Goal: Task Accomplishment & Management: Manage account settings

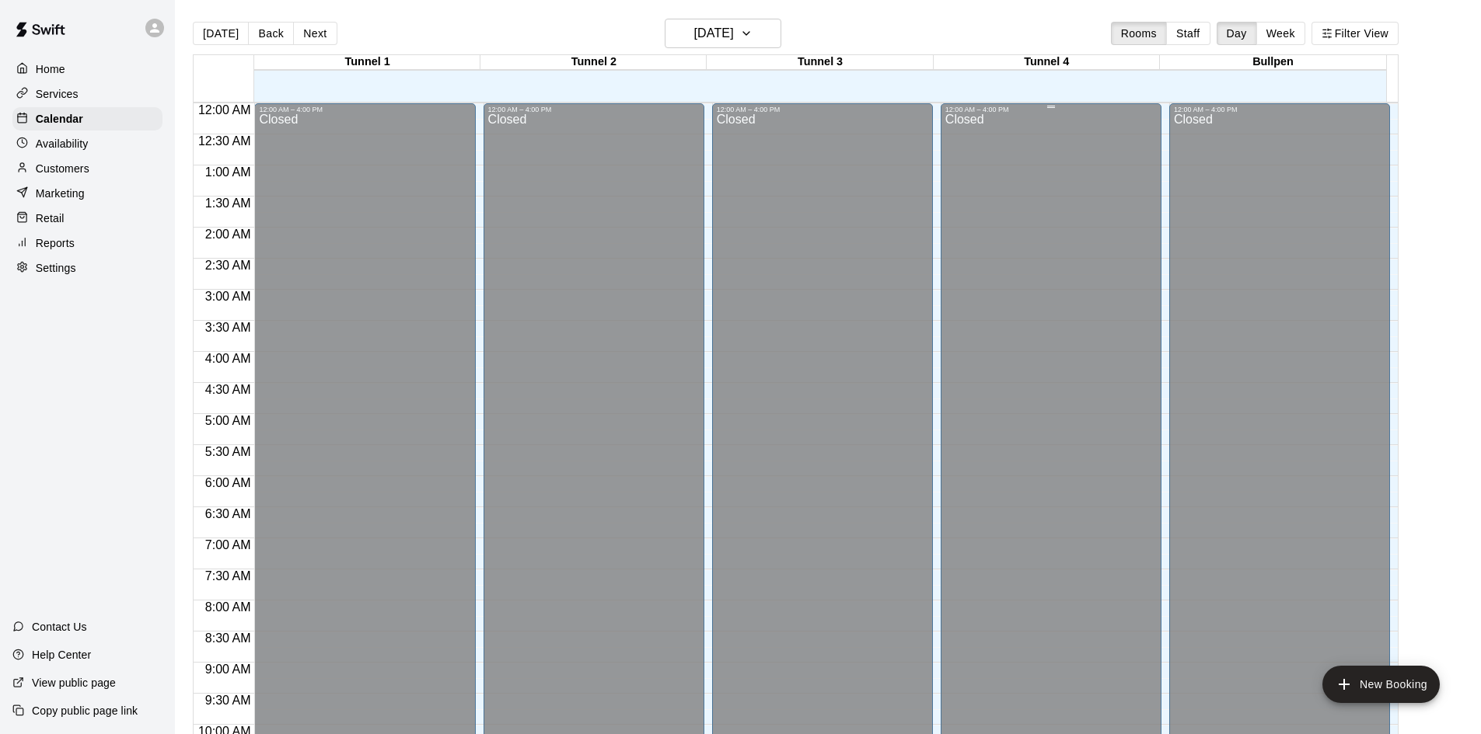
scroll to position [767, 0]
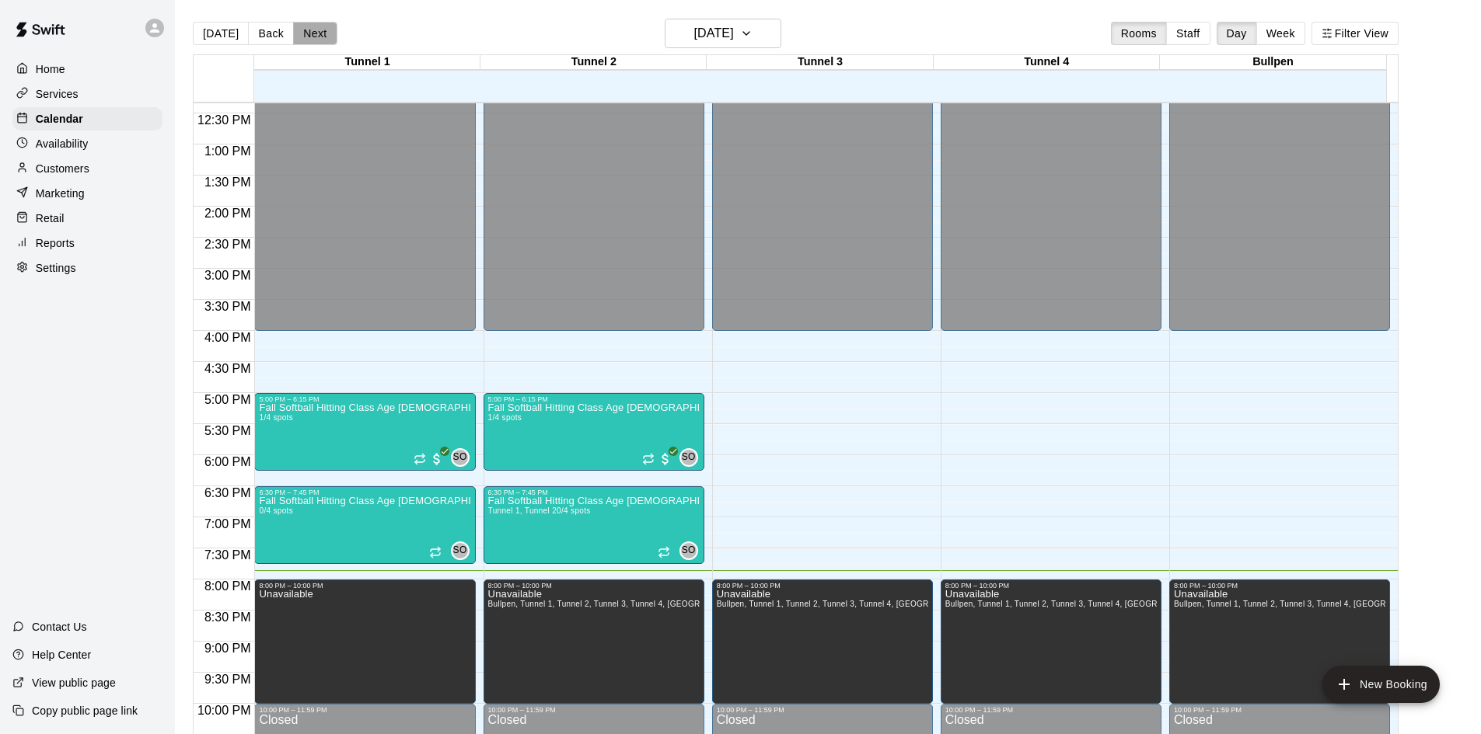
click at [317, 40] on button "Next" at bounding box center [315, 33] width 44 height 23
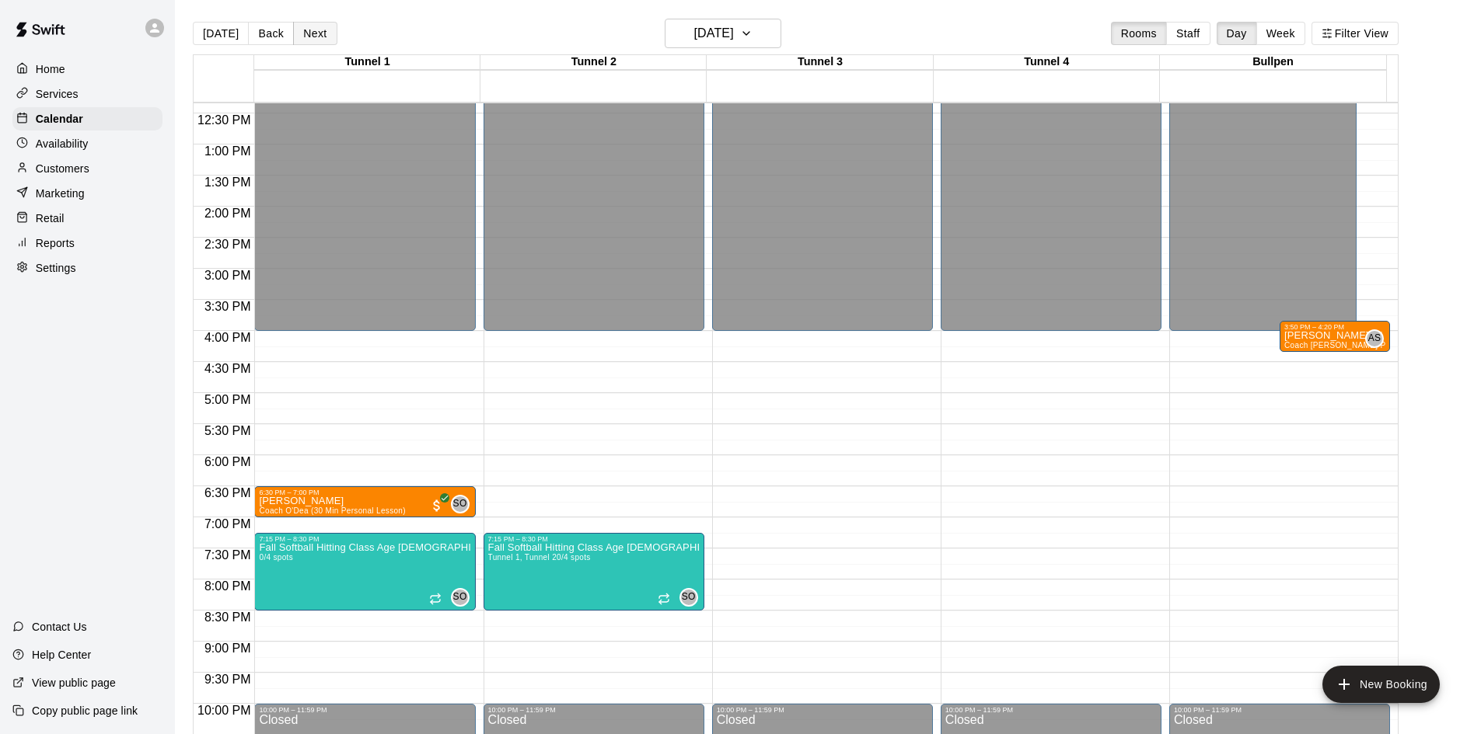
click at [315, 38] on button "Next" at bounding box center [315, 33] width 44 height 23
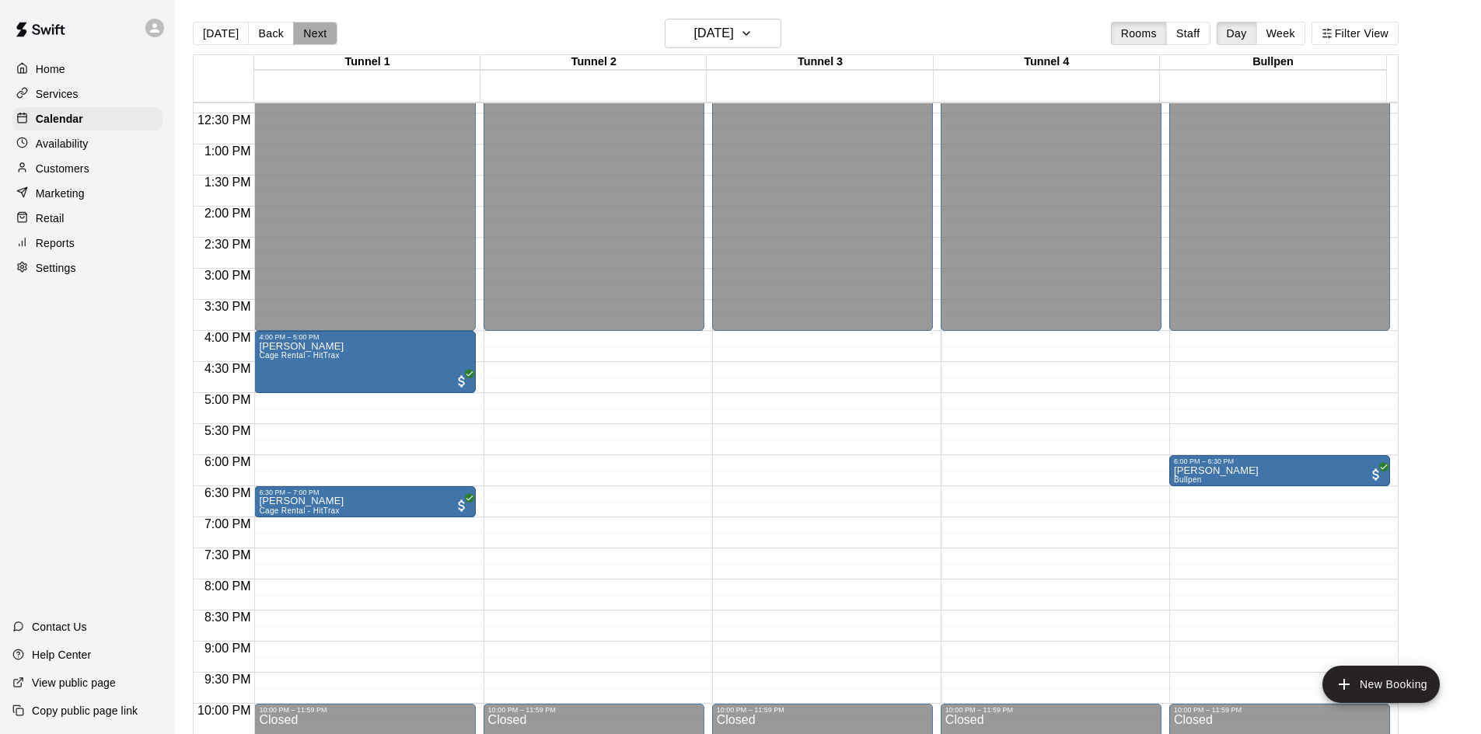
click at [323, 30] on button "Next" at bounding box center [315, 33] width 44 height 23
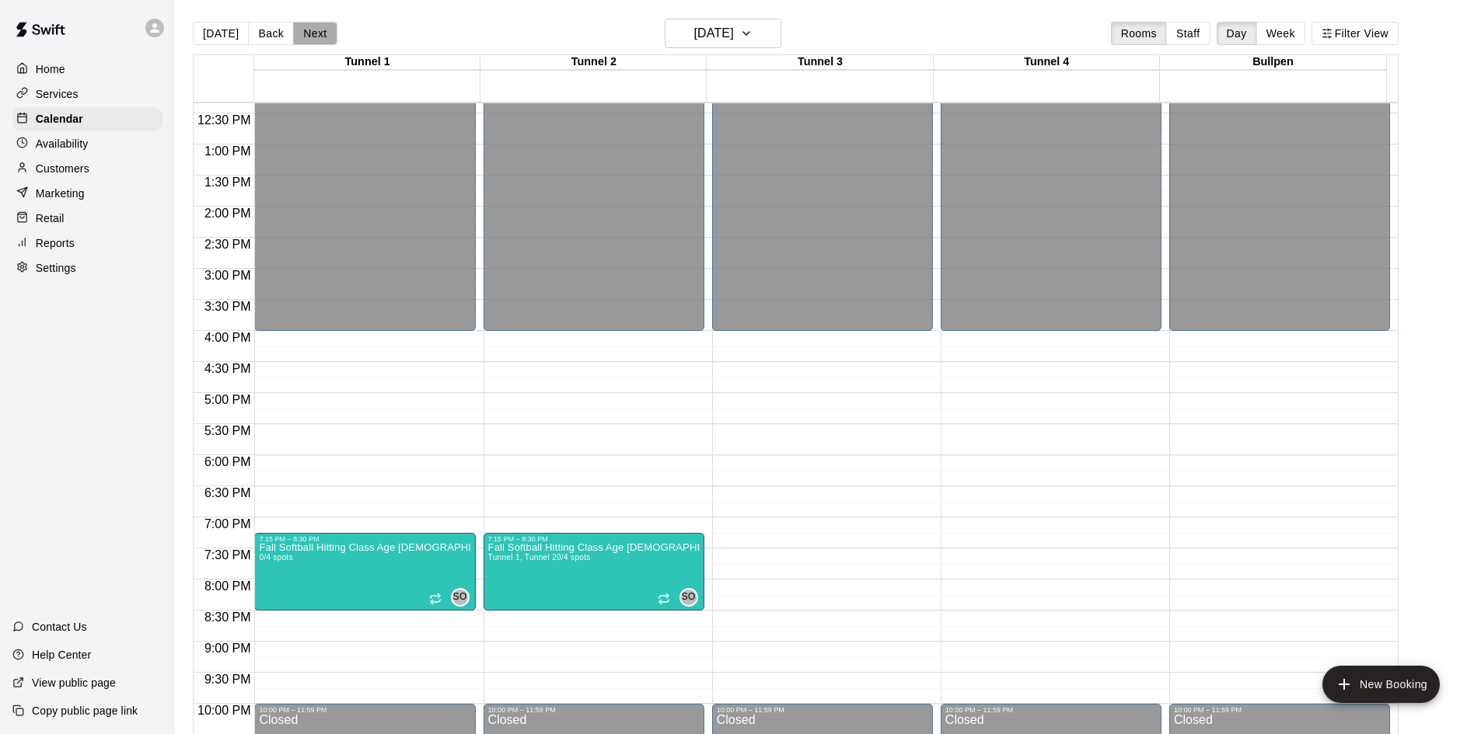
click at [301, 33] on button "Next" at bounding box center [315, 33] width 44 height 23
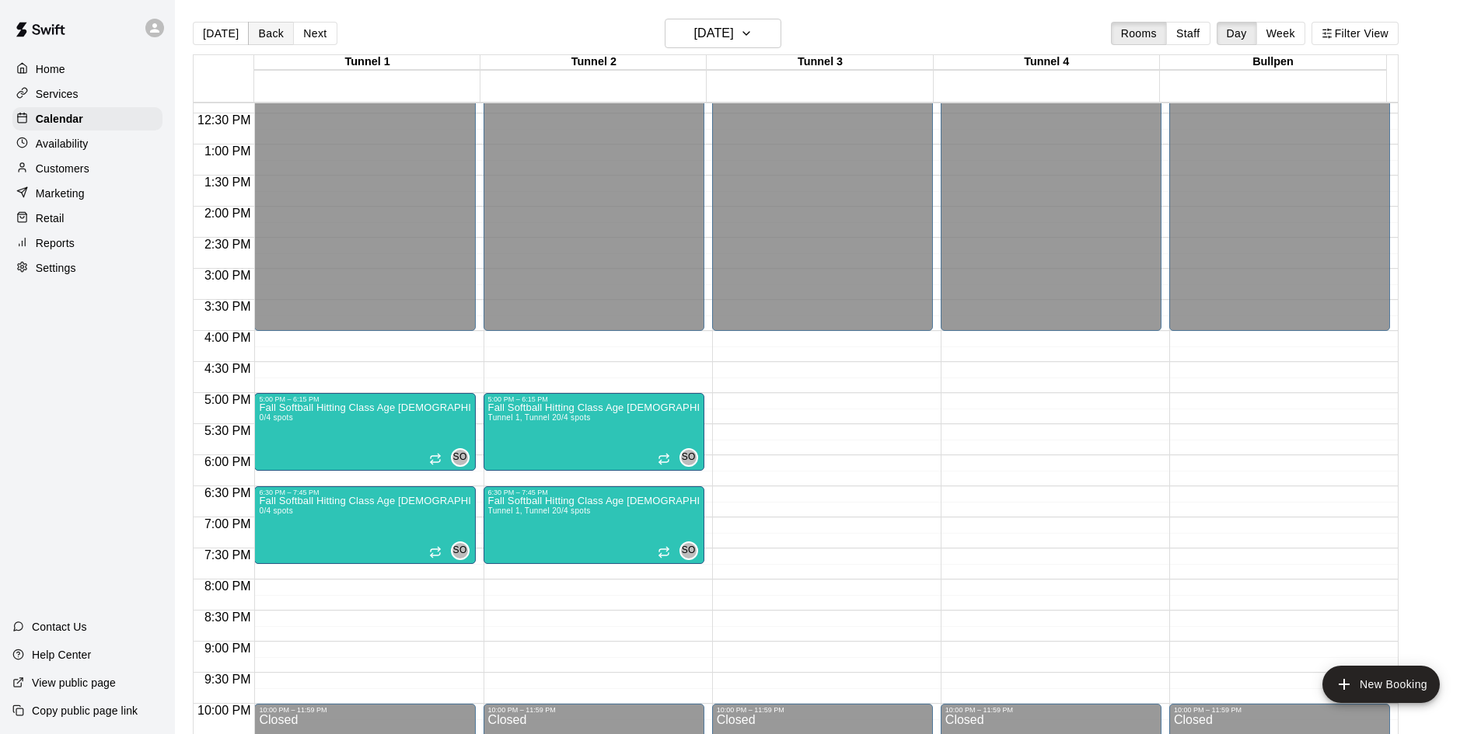
click at [248, 30] on button "Back" at bounding box center [271, 33] width 46 height 23
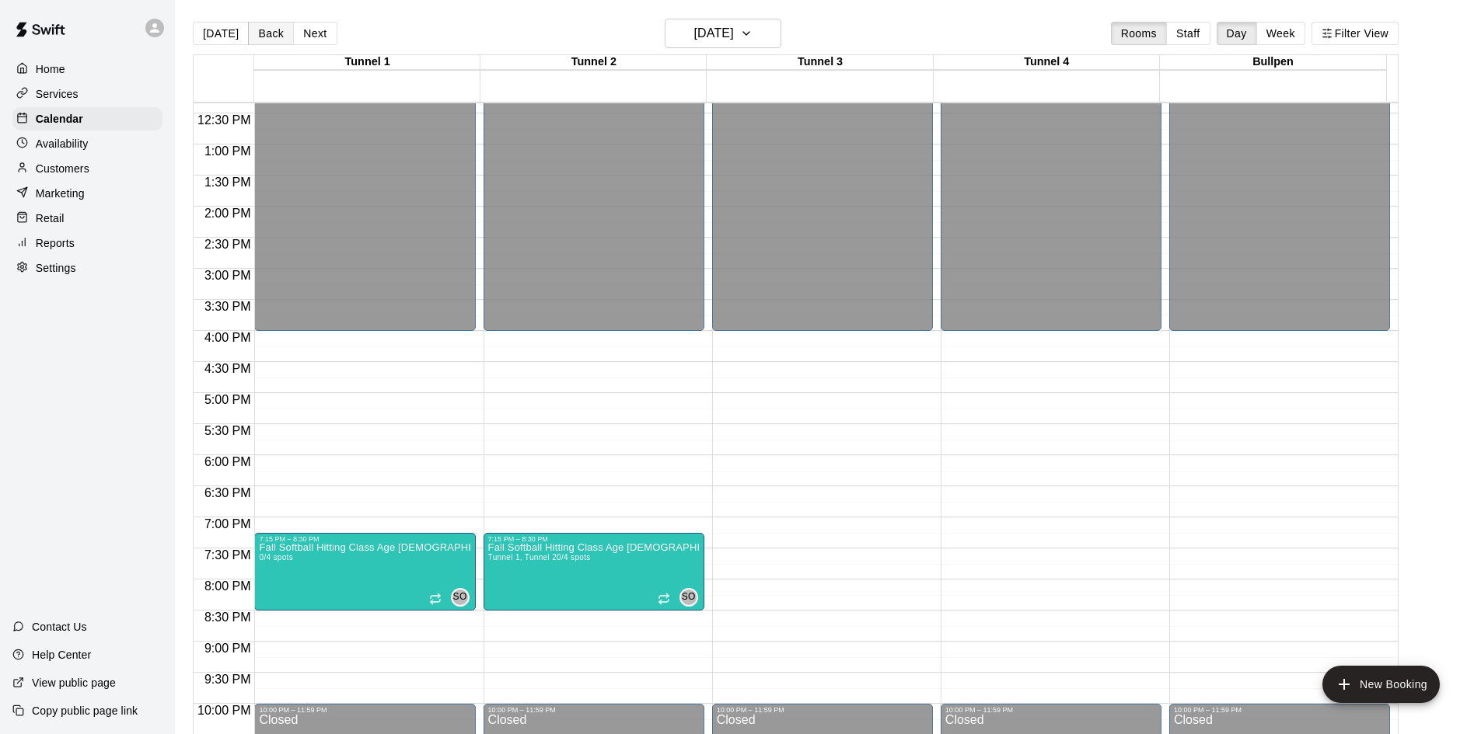
click at [280, 27] on button "Back" at bounding box center [271, 33] width 46 height 23
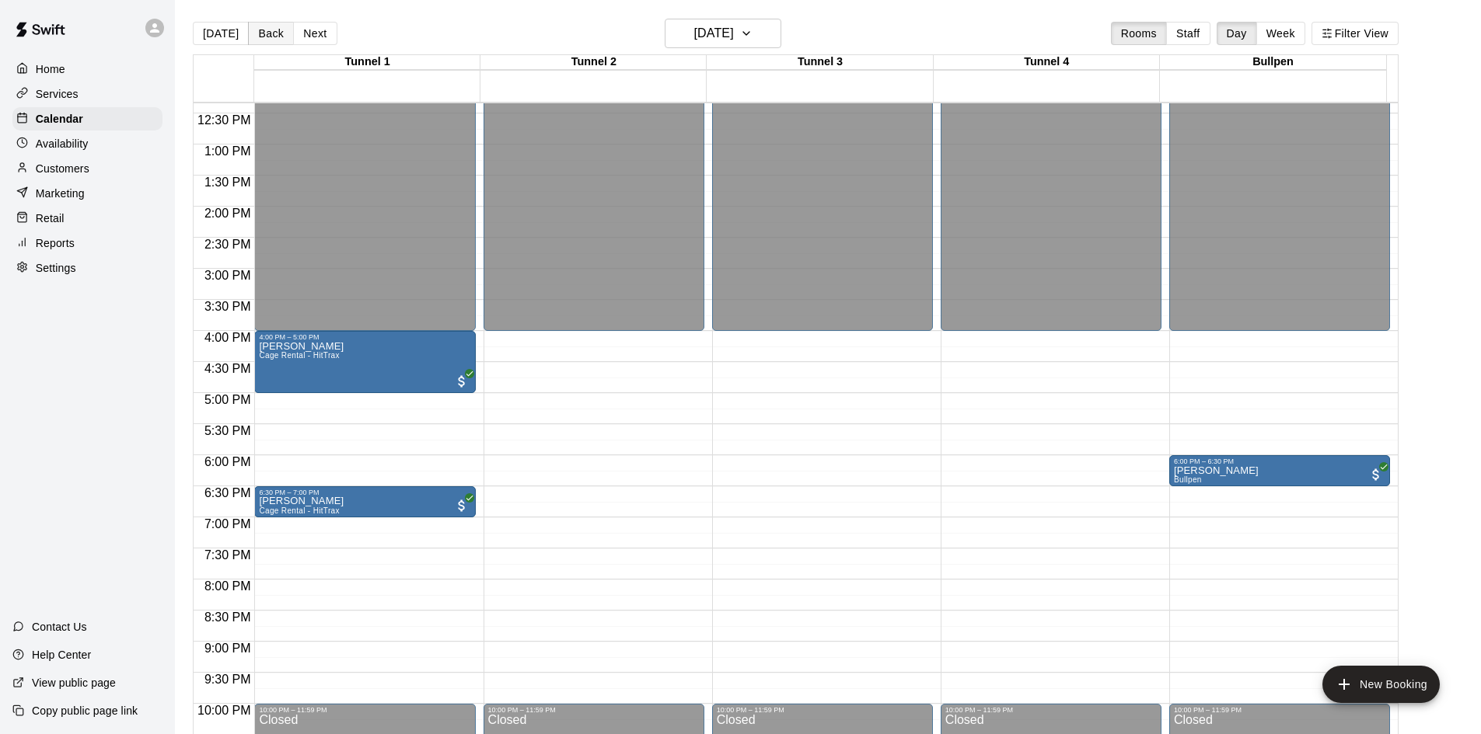
click at [264, 31] on button "Back" at bounding box center [271, 33] width 46 height 23
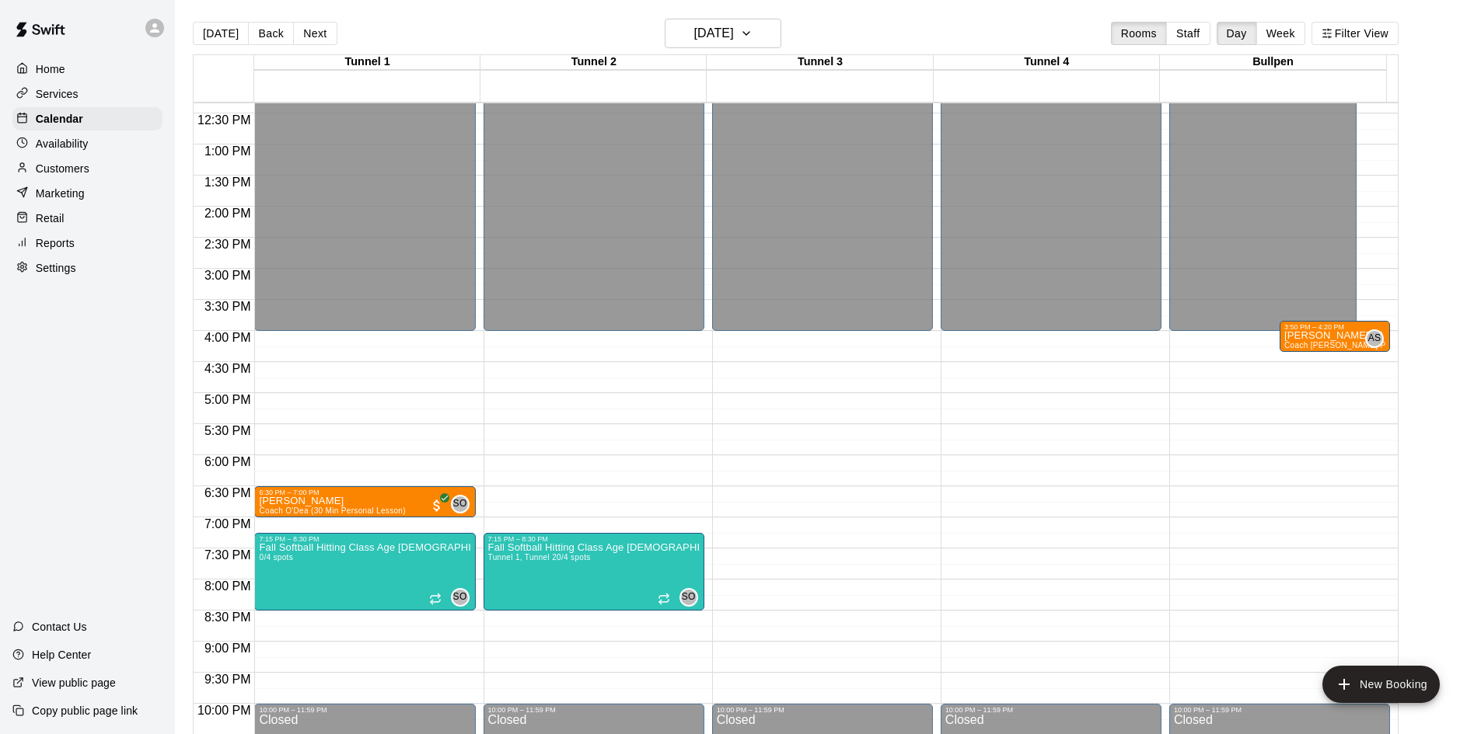
click at [344, 33] on div "[DATE] Back [DATE][DATE] Rooms Staff Day Week Filter View" at bounding box center [795, 37] width 1205 height 36
drag, startPoint x: 338, startPoint y: 33, endPoint x: 309, endPoint y: 36, distance: 28.9
click at [319, 35] on div "[DATE] Back [DATE][DATE] Rooms Staff Day Week Filter View" at bounding box center [795, 37] width 1205 height 36
click at [309, 36] on button "Next" at bounding box center [315, 33] width 44 height 23
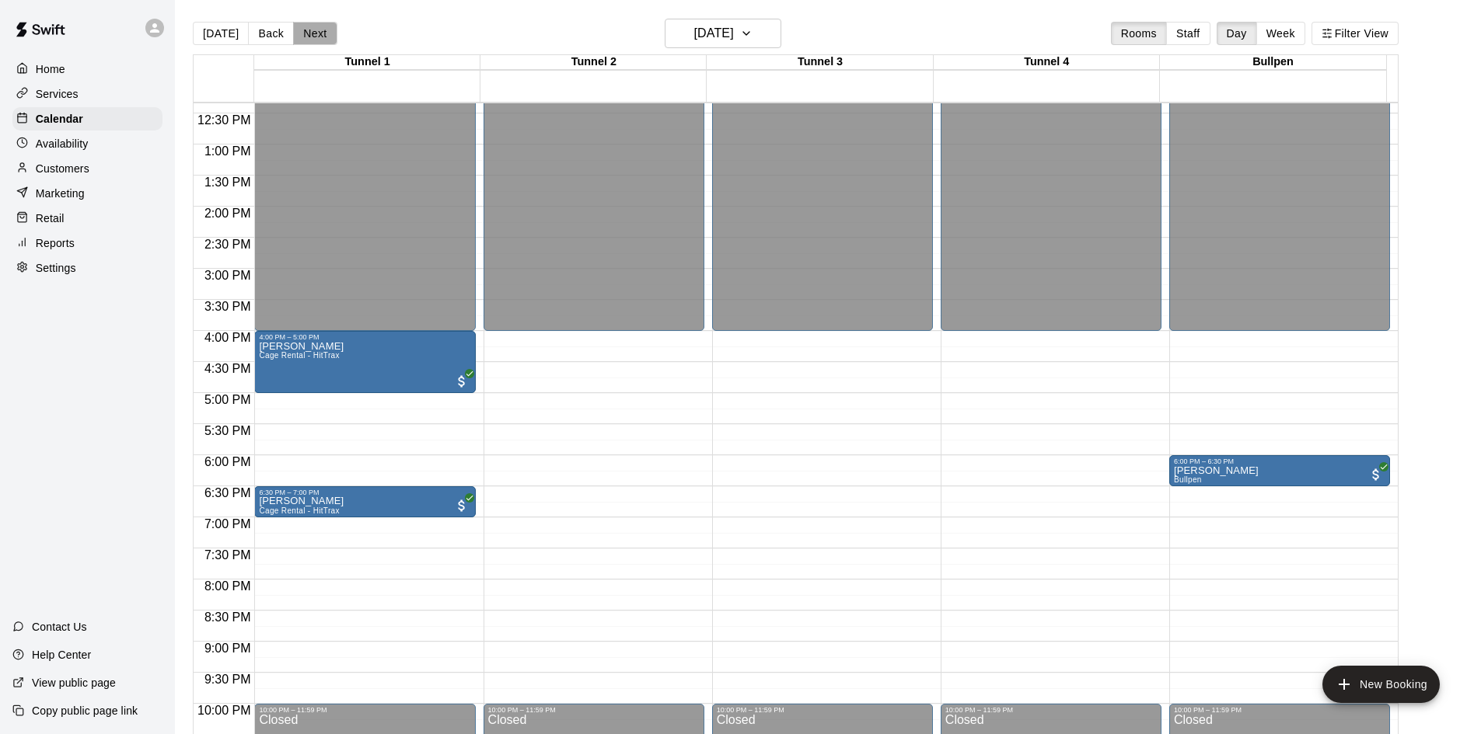
click at [309, 36] on button "Next" at bounding box center [315, 33] width 44 height 23
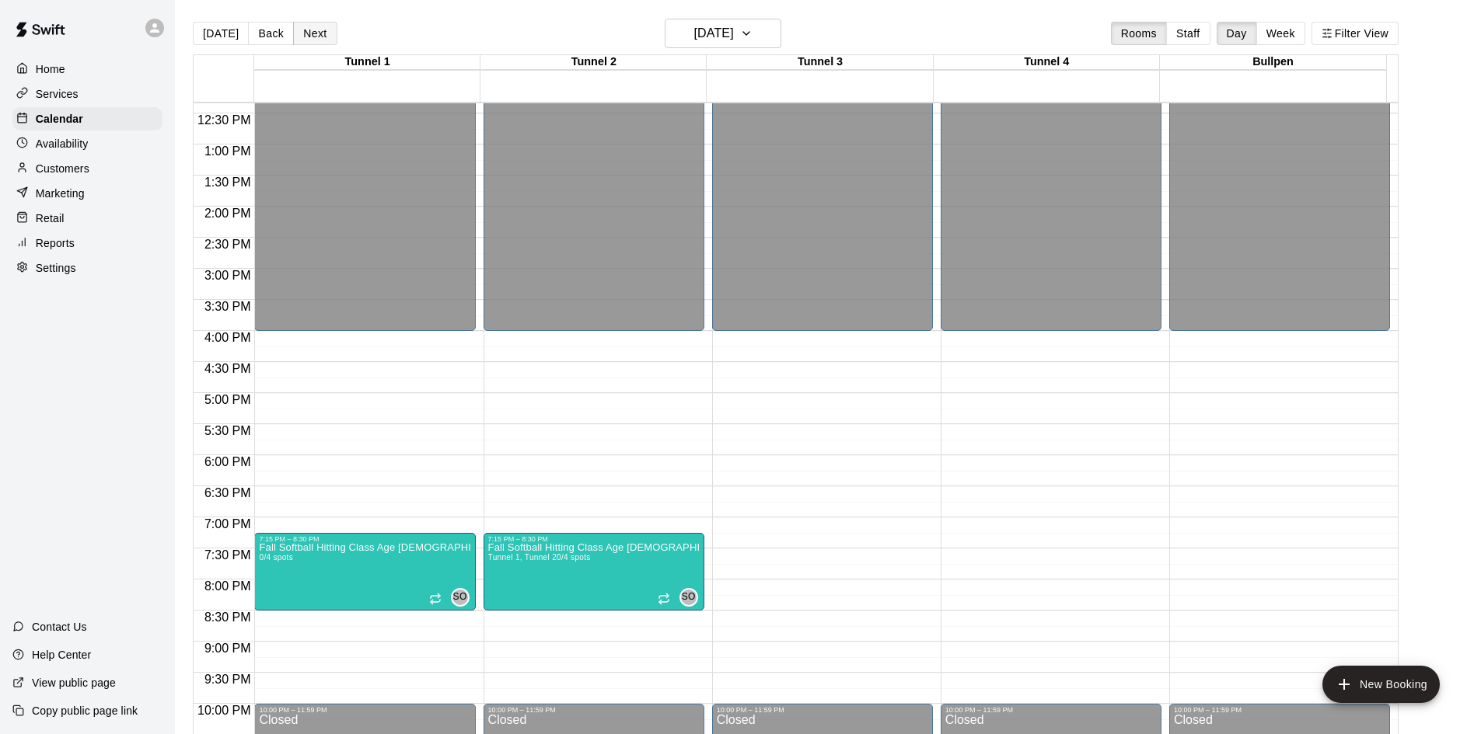
click at [309, 36] on button "Next" at bounding box center [315, 33] width 44 height 23
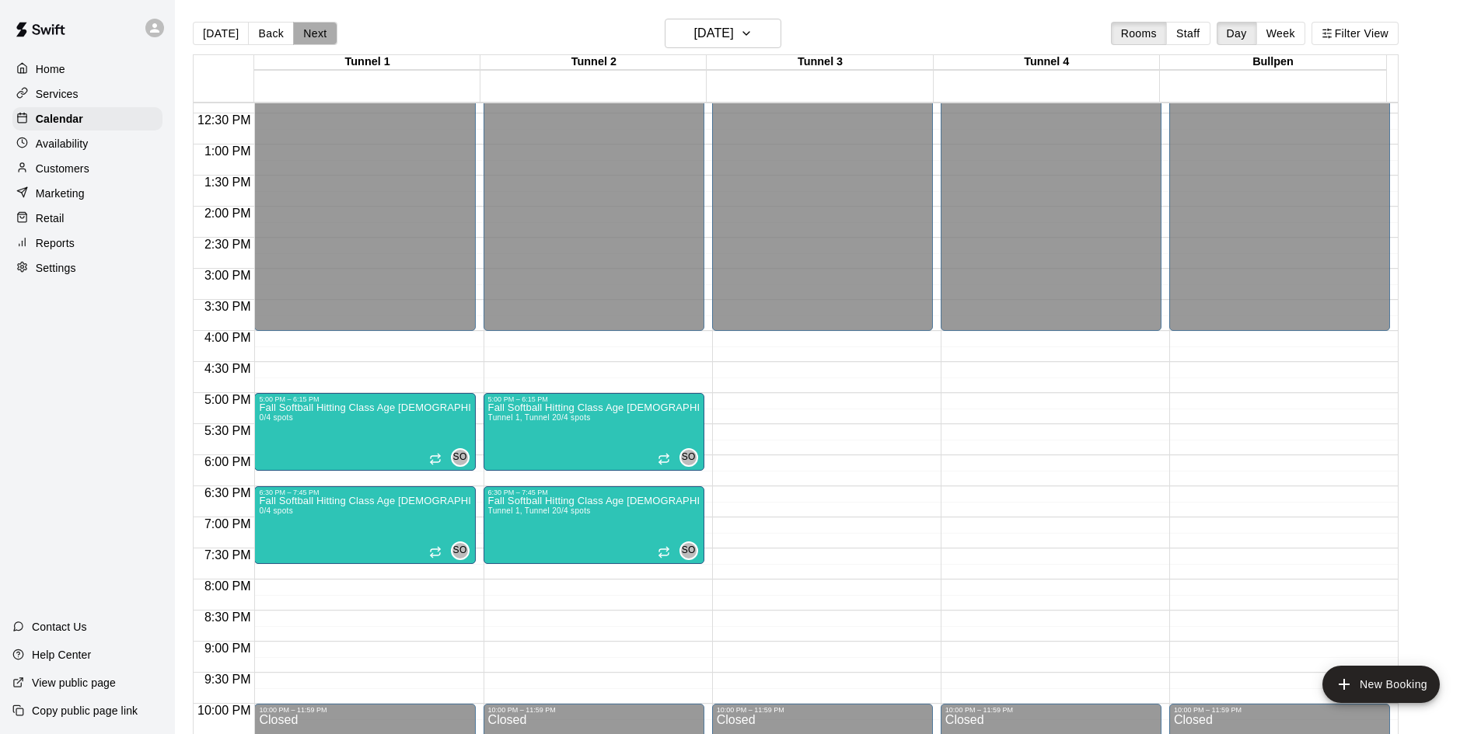
click at [309, 36] on button "Next" at bounding box center [315, 33] width 44 height 23
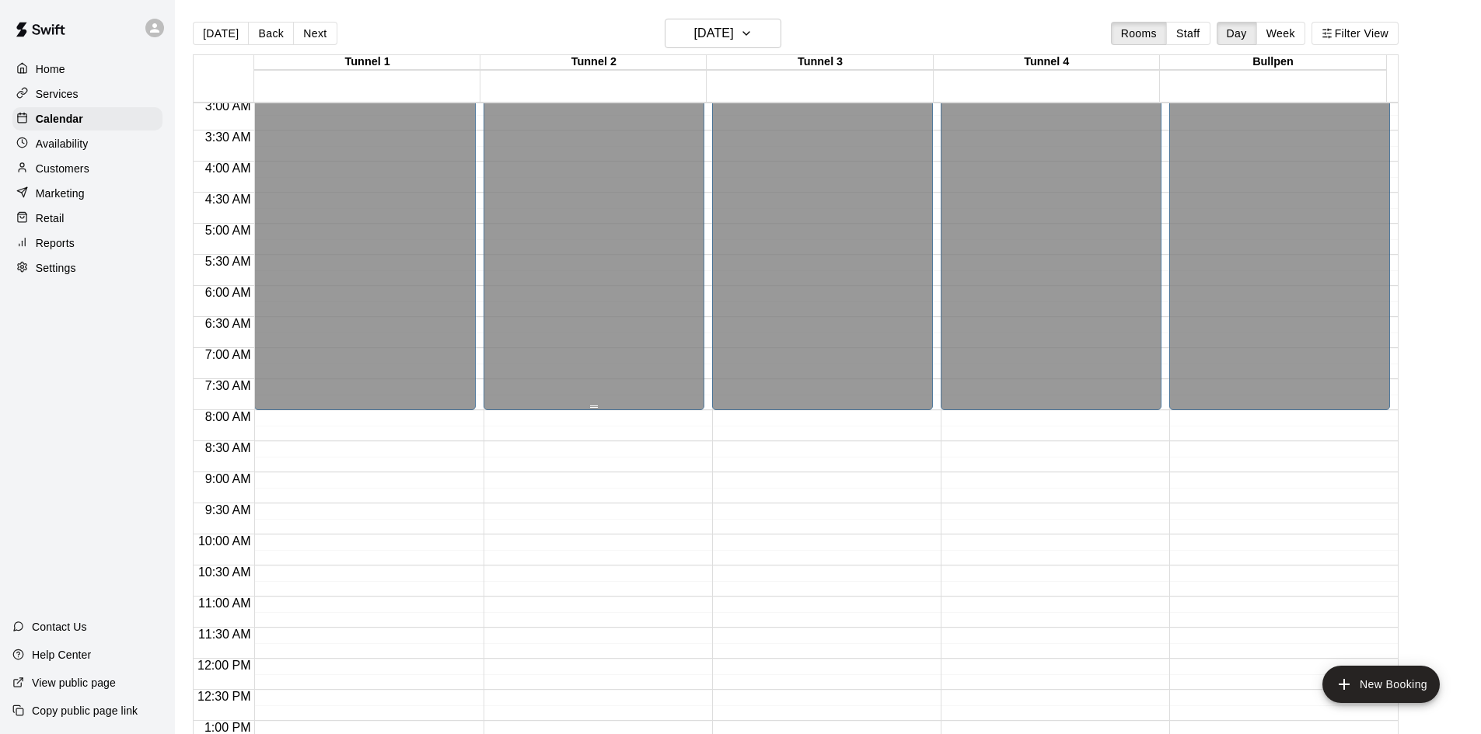
scroll to position [0, 0]
